Goal: Transaction & Acquisition: Purchase product/service

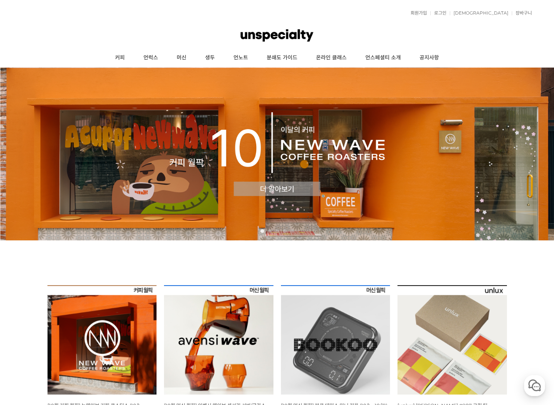
click at [75, 332] on img at bounding box center [101, 339] width 109 height 109
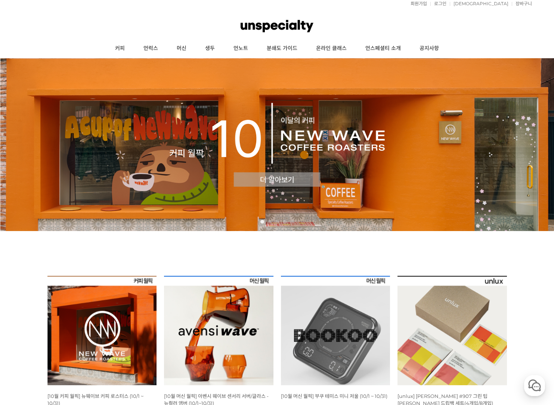
scroll to position [119, 0]
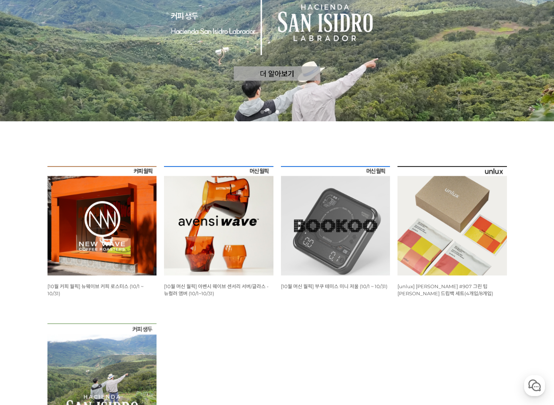
click at [359, 262] on img at bounding box center [335, 220] width 109 height 109
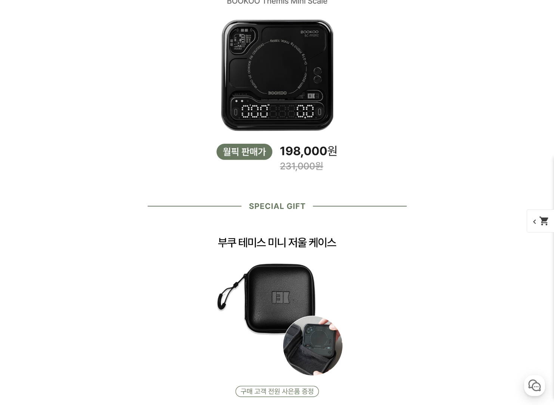
scroll to position [1343, 0]
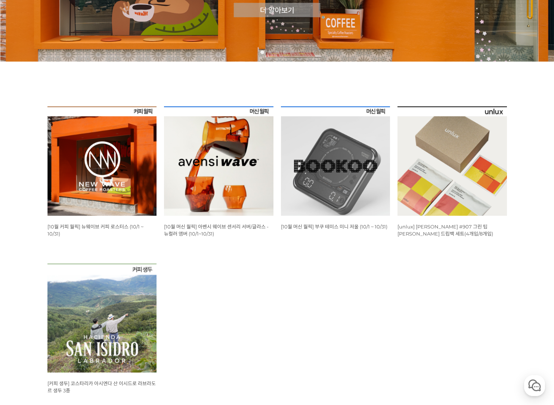
scroll to position [184, 0]
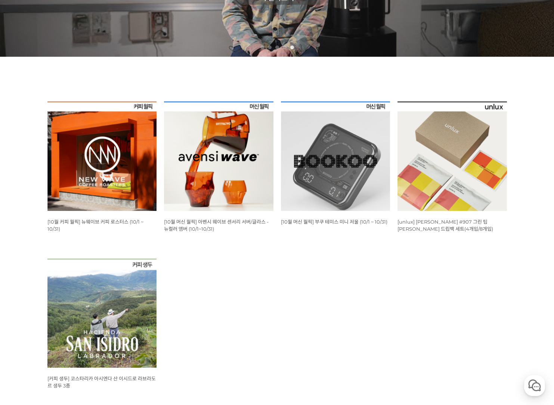
click at [447, 188] on img at bounding box center [451, 156] width 109 height 109
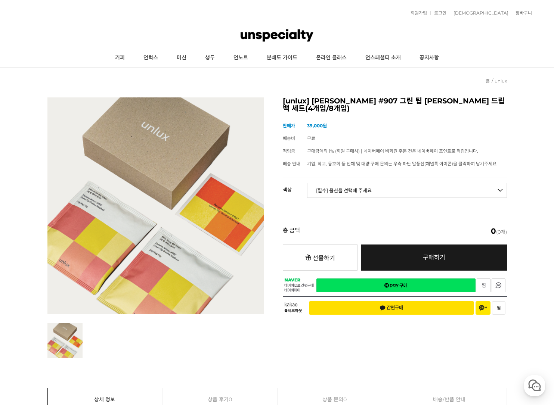
click at [384, 189] on select "- [필수] 옵션을 선택해 주세요 - ------------------- 파나마 잰슨 #907 Standard(4p) 파나마 잰슨 #907 D…" at bounding box center [407, 190] width 200 height 15
click at [307, 183] on select "- [필수] 옵션을 선택해 주세요 - ------------------- 파나마 잰슨 #907 Standard(4p) 파나마 잰슨 #907 D…" at bounding box center [407, 190] width 200 height 15
select select "*"
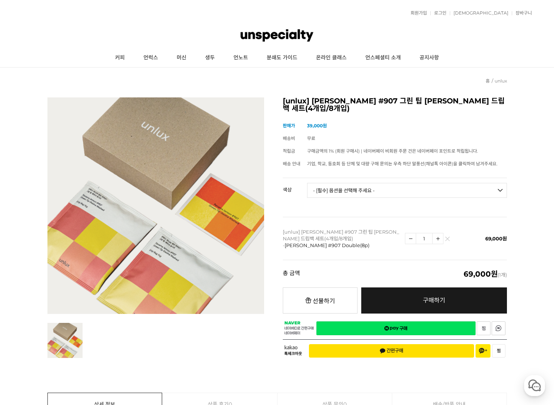
click at [404, 192] on select "- [필수] 옵션을 선택해 주세요 - ------------------- 파나마 잰슨 #907 Standard(4p) 파나마 잰슨 #907 D…" at bounding box center [407, 190] width 200 height 15
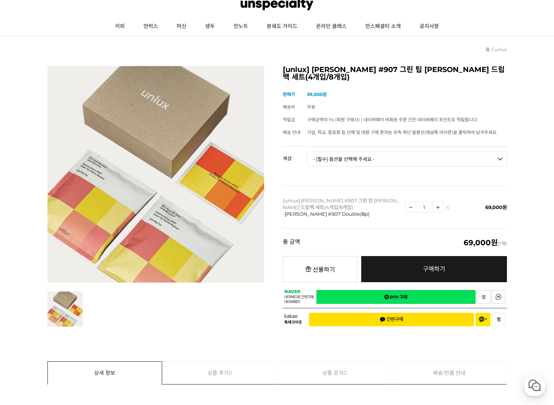
scroll to position [223, 0]
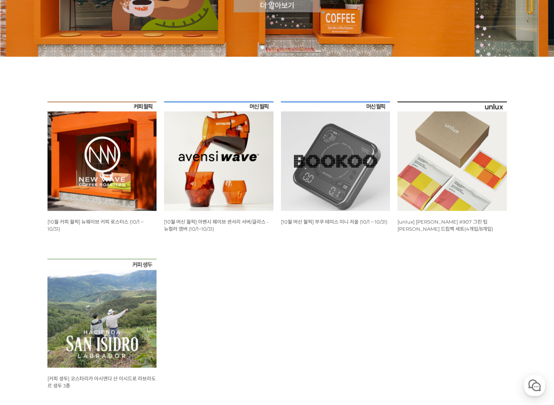
click at [111, 158] on img at bounding box center [101, 156] width 109 height 109
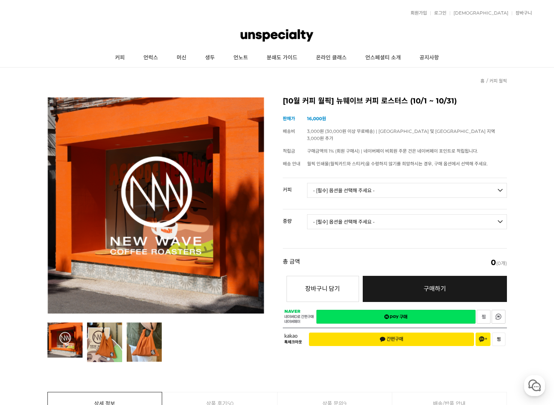
click at [329, 183] on select "- [필수] 옵션을 선택해 주세요 - ------------------- 언스페셜티 분쇄도 가이드 종이 받기 (주문 1건당 최대 1개 제공) …" at bounding box center [407, 190] width 200 height 15
click at [345, 184] on select "- [필수] 옵션을 선택해 주세요 - ------------------- 언스페셜티 분쇄도 가이드 종이 받기 (주문 1건당 최대 1개 제공) …" at bounding box center [407, 190] width 200 height 15
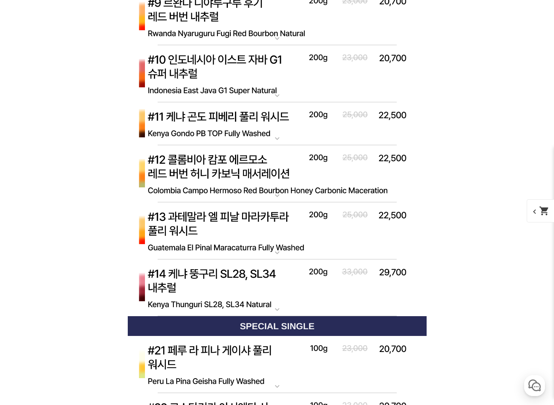
scroll to position [3086, 0]
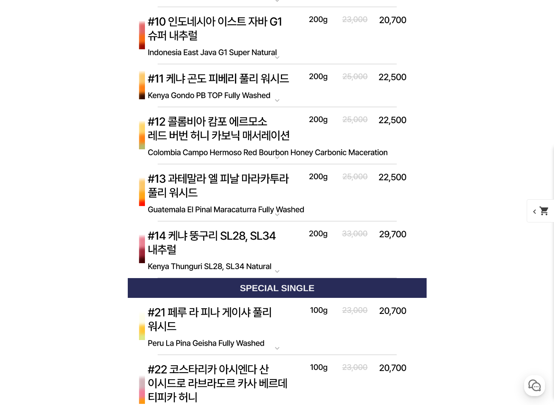
click at [227, 252] on img at bounding box center [277, 250] width 299 height 58
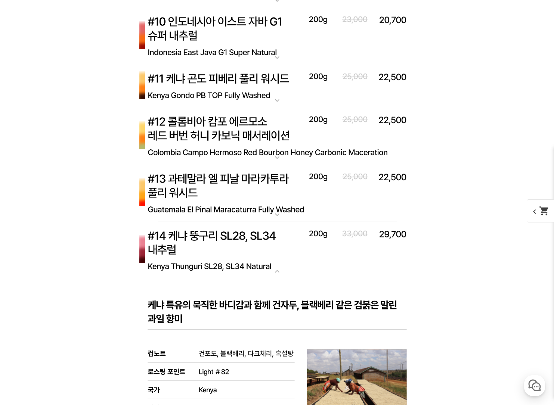
click at [195, 252] on img at bounding box center [277, 250] width 299 height 58
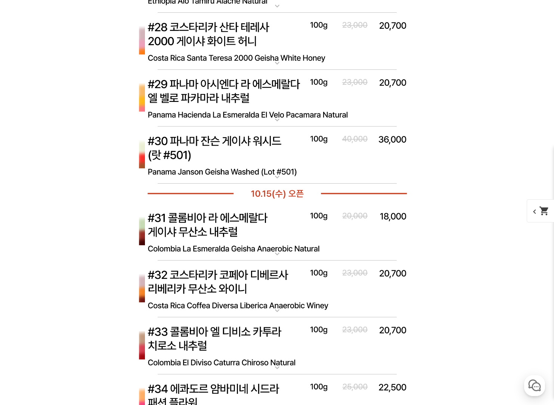
scroll to position [3660, 0]
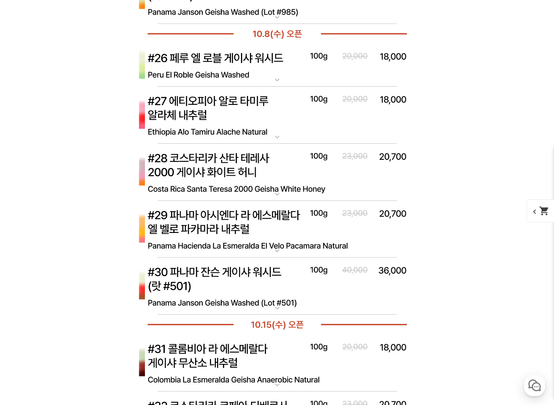
click at [242, 291] on img at bounding box center [277, 287] width 299 height 58
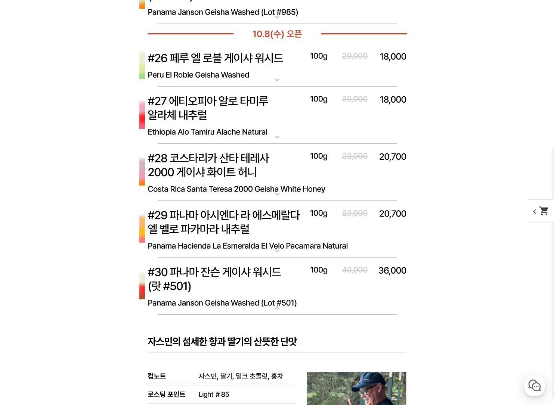
click at [273, 290] on img at bounding box center [277, 287] width 299 height 58
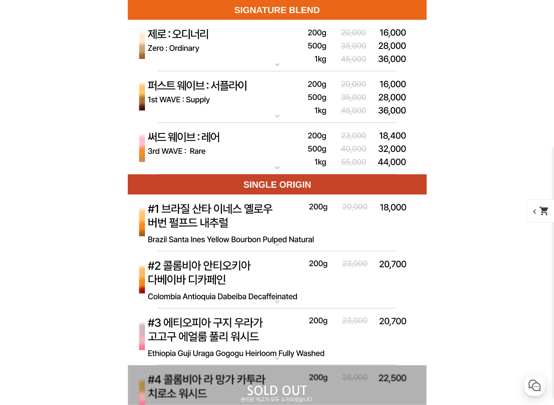
scroll to position [2366, 0]
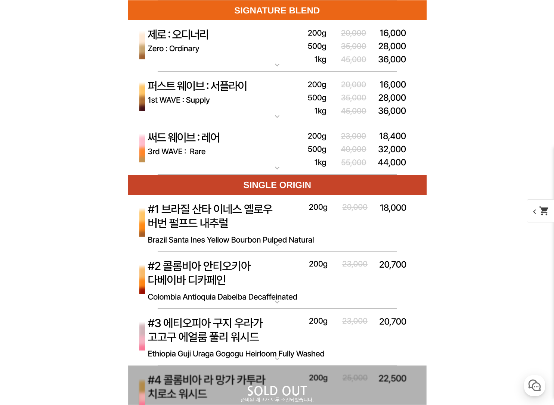
click at [252, 138] on img at bounding box center [277, 149] width 299 height 52
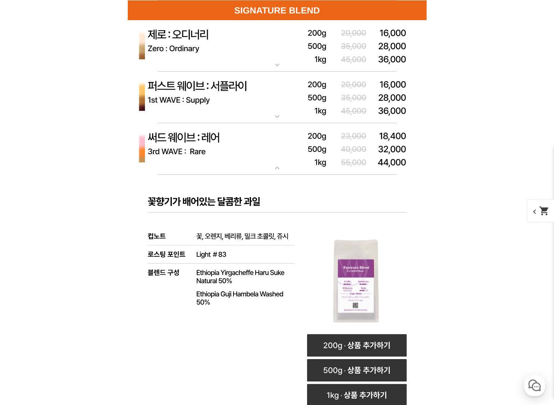
drag, startPoint x: 254, startPoint y: 143, endPoint x: 262, endPoint y: 153, distance: 12.7
click at [254, 143] on img at bounding box center [277, 149] width 299 height 52
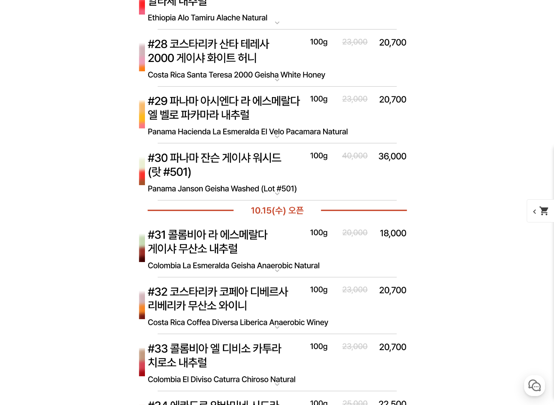
scroll to position [3779, 0]
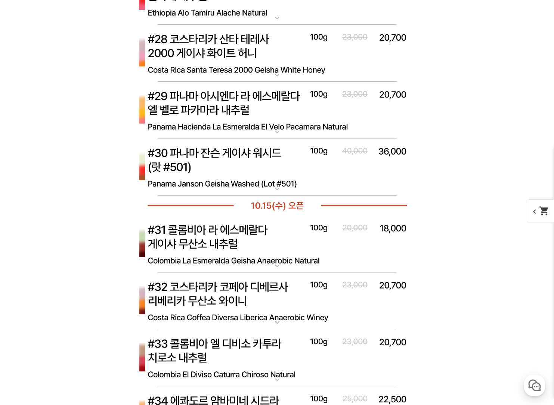
click at [283, 235] on img at bounding box center [277, 244] width 299 height 58
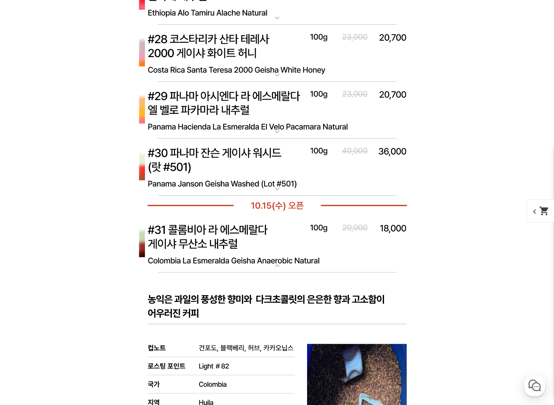
click at [279, 246] on img at bounding box center [277, 244] width 299 height 58
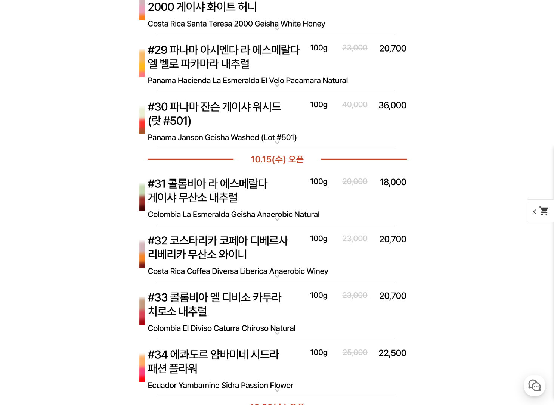
scroll to position [3991, 0]
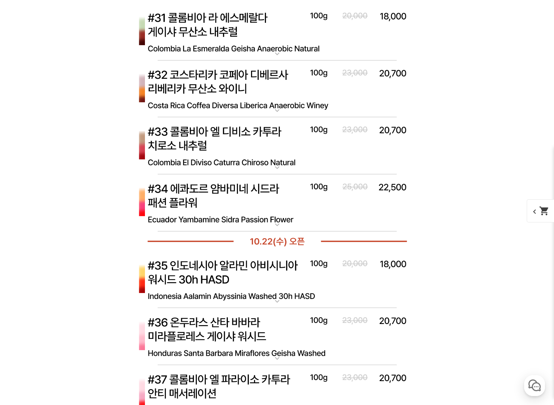
click at [257, 279] on img at bounding box center [277, 280] width 299 height 58
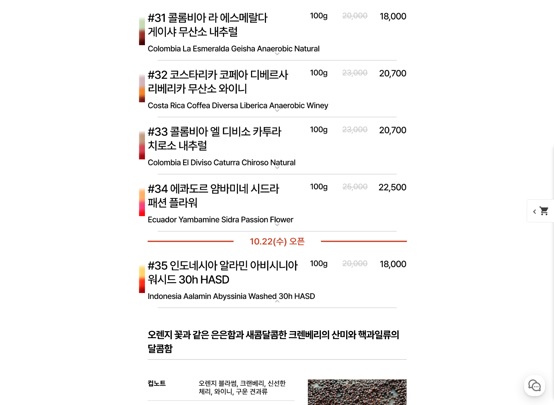
scroll to position [4146, 0]
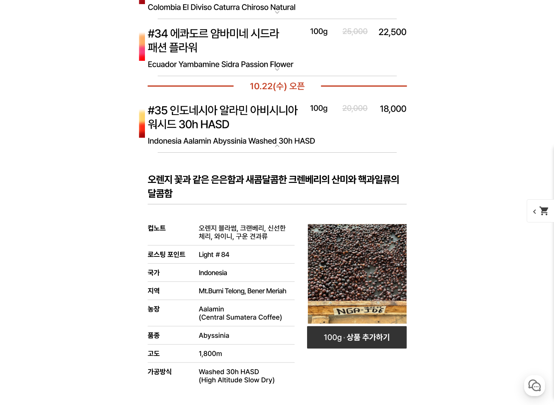
click at [206, 267] on rect at bounding box center [277, 365] width 299 height 425
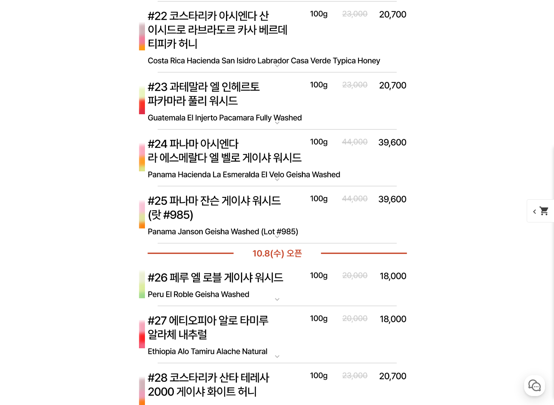
scroll to position [3402, 0]
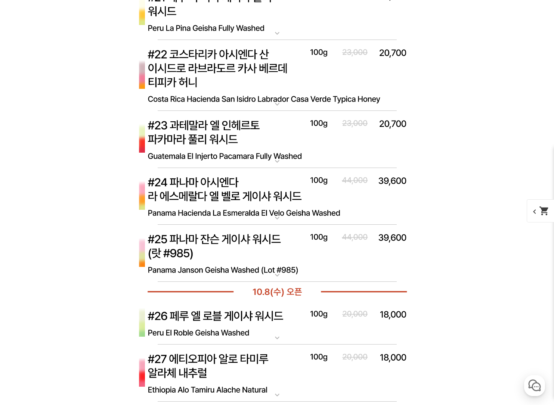
click at [271, 195] on img at bounding box center [277, 197] width 299 height 58
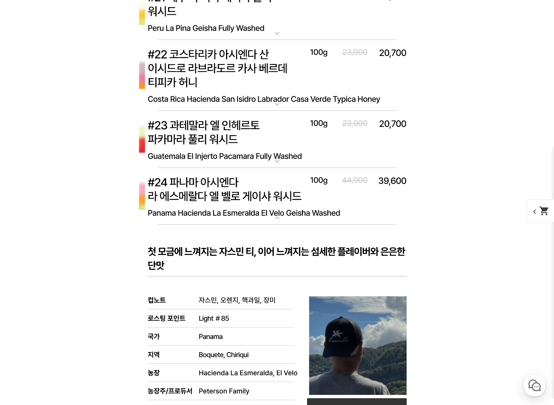
click at [273, 196] on img at bounding box center [277, 197] width 299 height 58
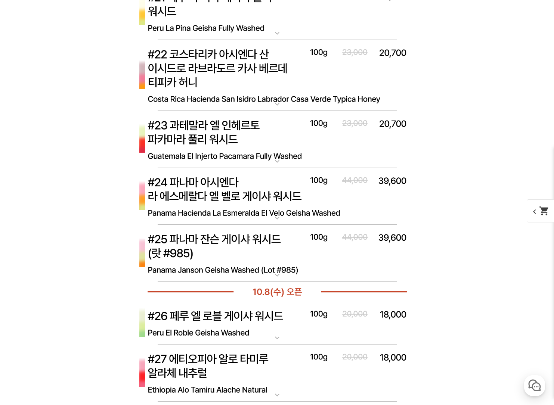
click at [271, 254] on img at bounding box center [277, 254] width 299 height 58
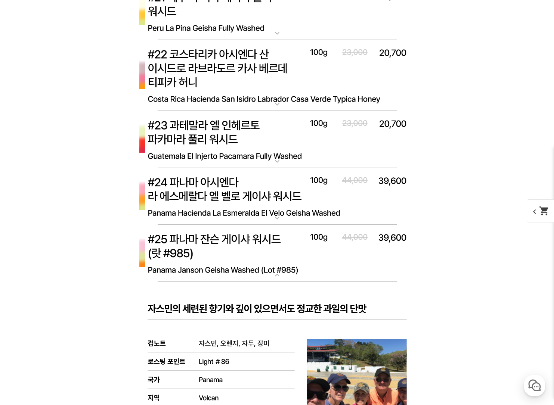
click at [209, 259] on img at bounding box center [277, 254] width 299 height 58
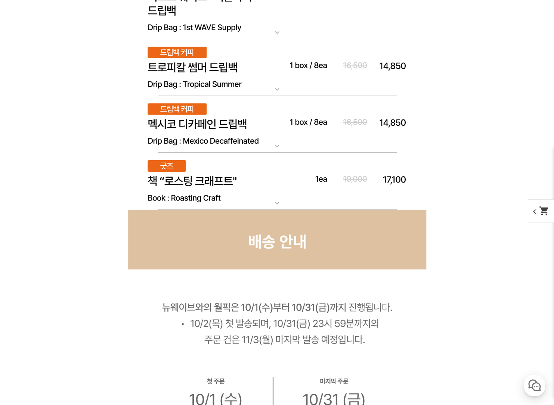
scroll to position [4426, 0]
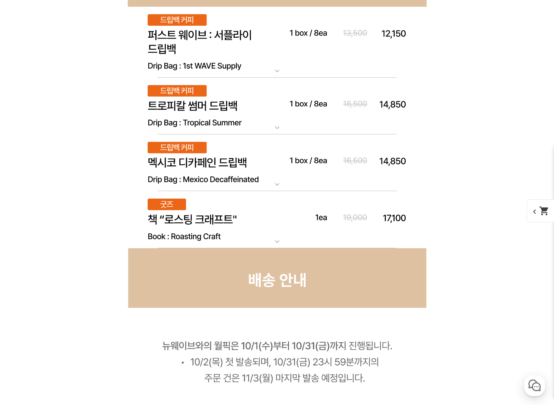
click at [240, 229] on img at bounding box center [277, 219] width 299 height 57
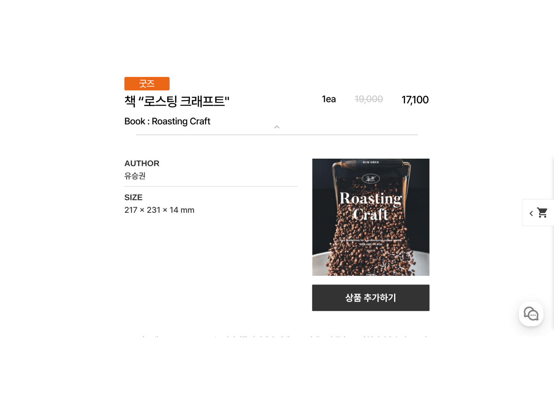
scroll to position [4618, 0]
